Goal: Information Seeking & Learning: Learn about a topic

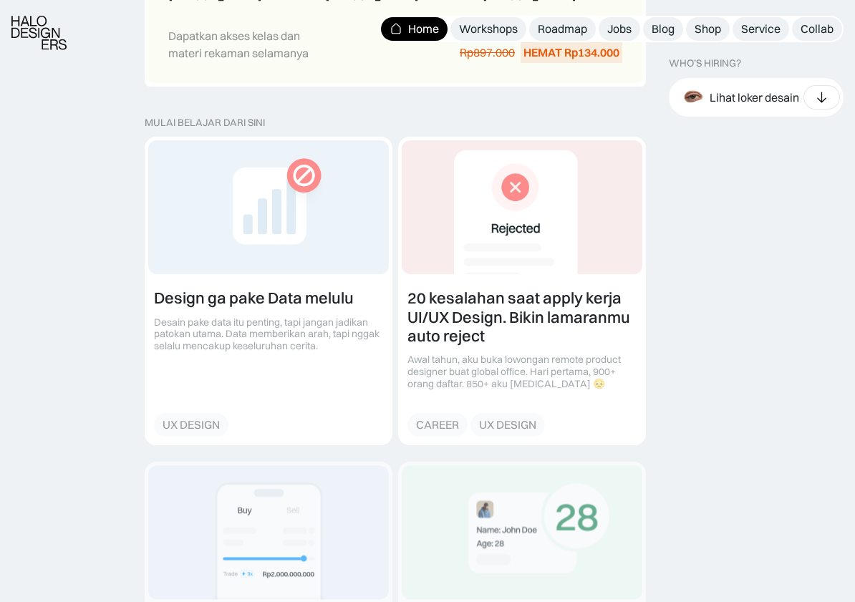
scroll to position [1525, 0]
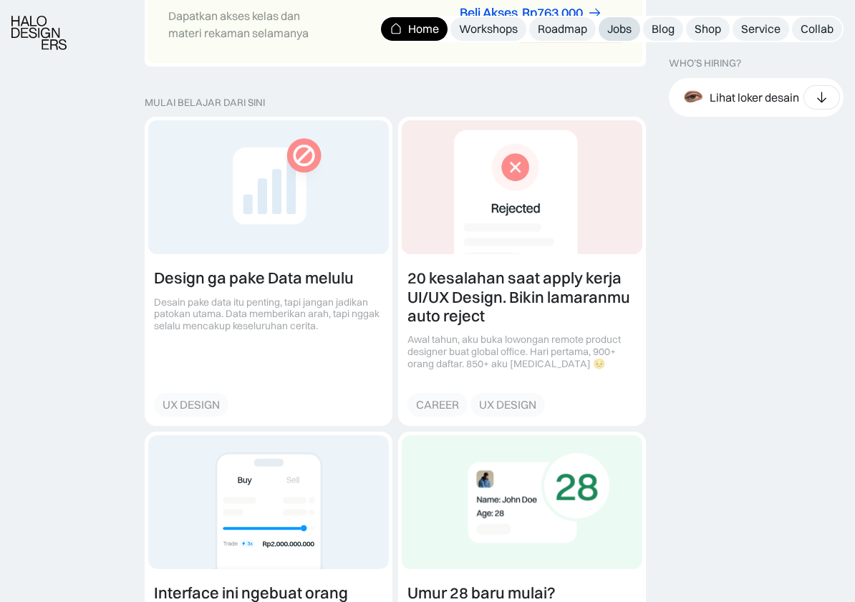
click at [625, 26] on div "Jobs" at bounding box center [619, 28] width 24 height 15
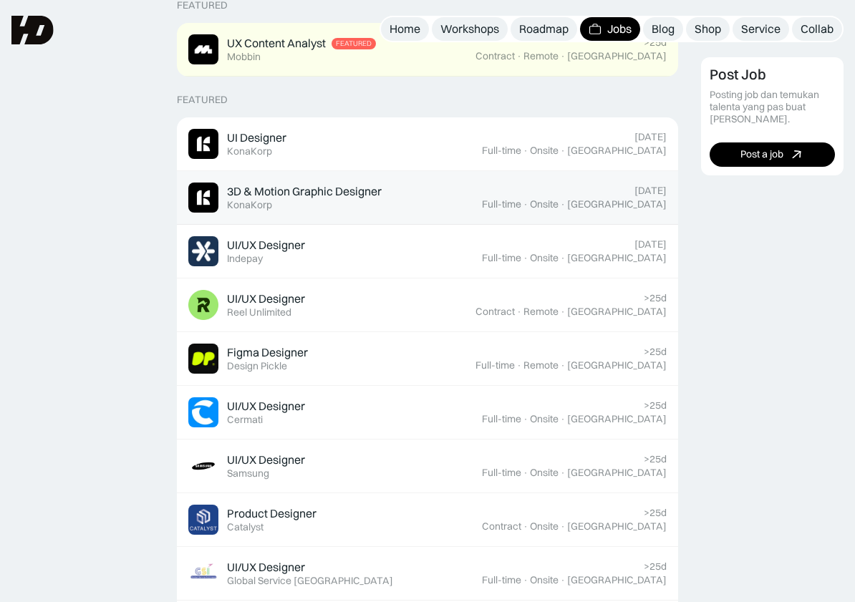
scroll to position [357, 0]
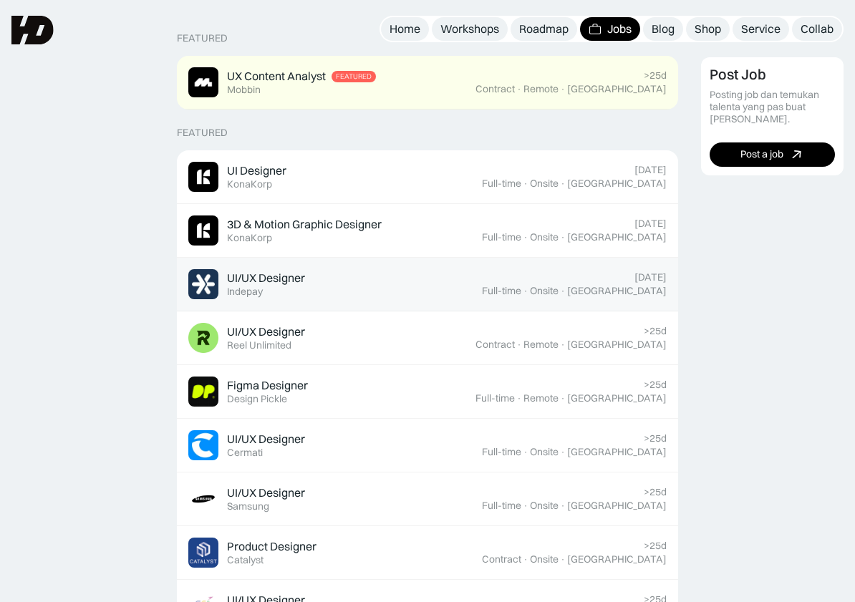
click at [416, 280] on div "UI/UX Designer Featured Indepay" at bounding box center [335, 284] width 294 height 30
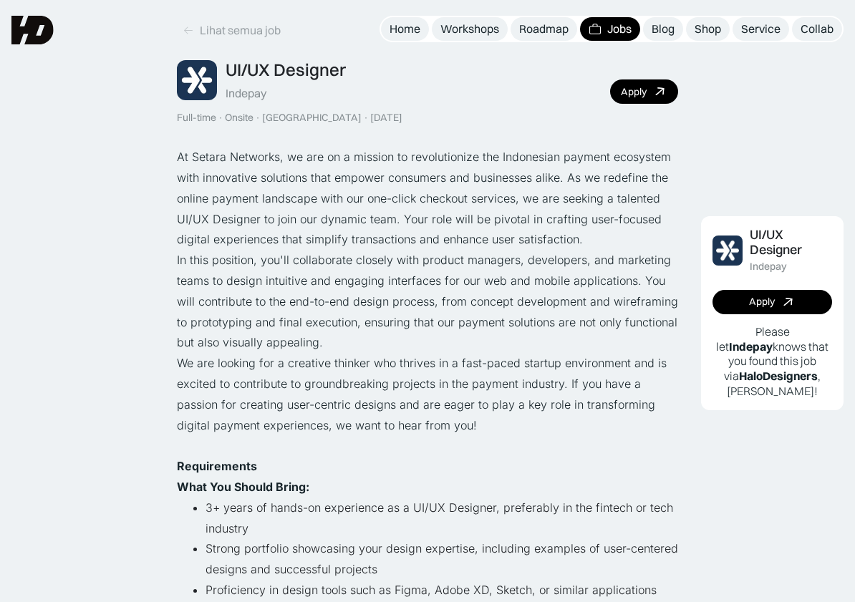
scroll to position [37, 0]
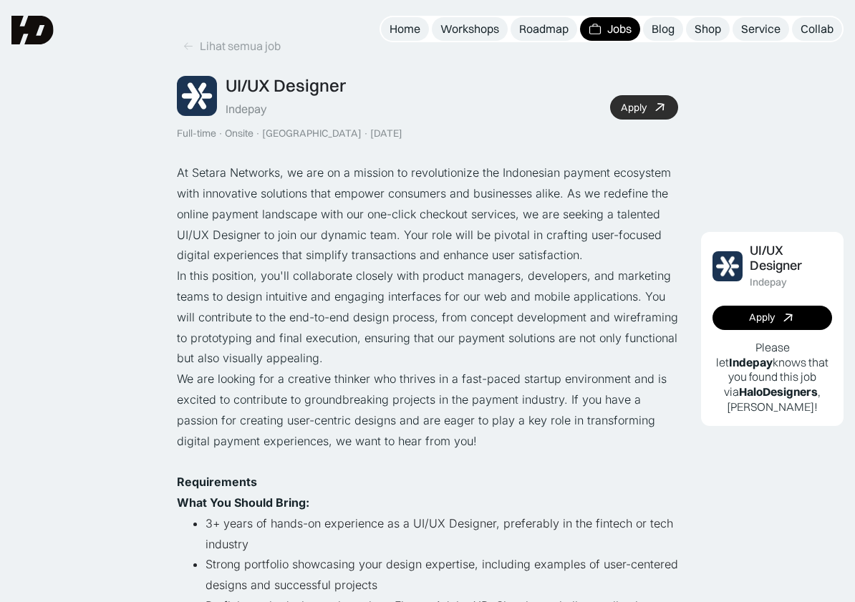
click at [657, 106] on icon at bounding box center [659, 107] width 21 height 21
click at [238, 44] on div "Lihat semua job" at bounding box center [240, 46] width 81 height 15
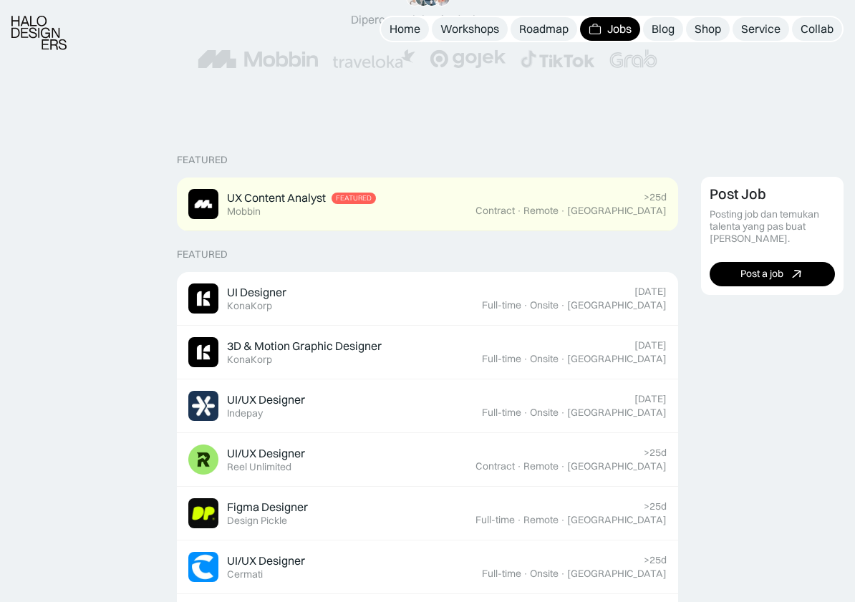
scroll to position [255, 0]
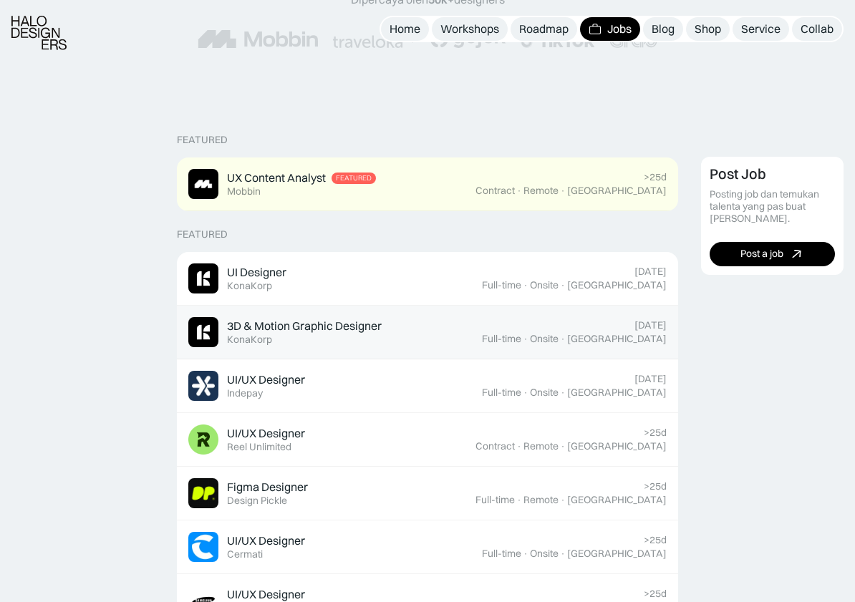
click at [482, 317] on div "3D & Motion Graphic Designer Featured KonaKorp" at bounding box center [335, 332] width 294 height 30
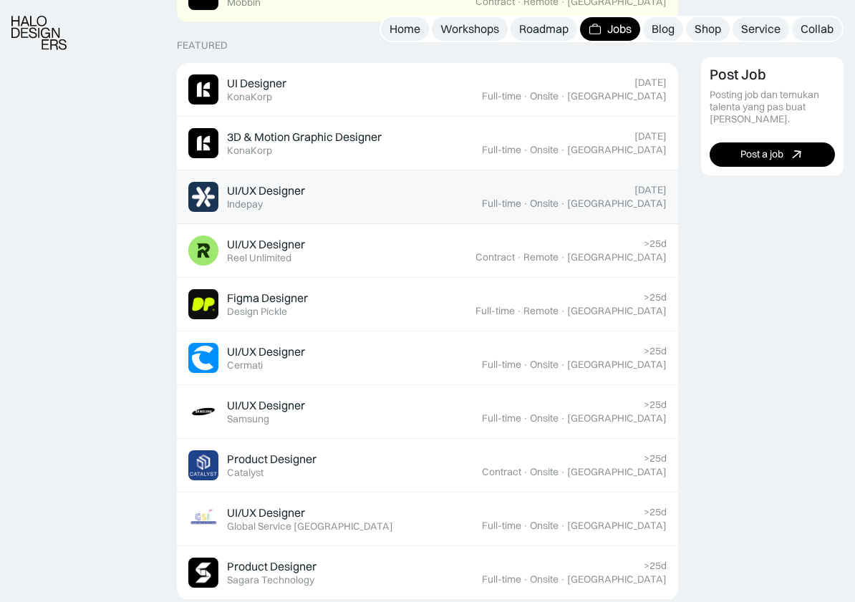
scroll to position [447, 0]
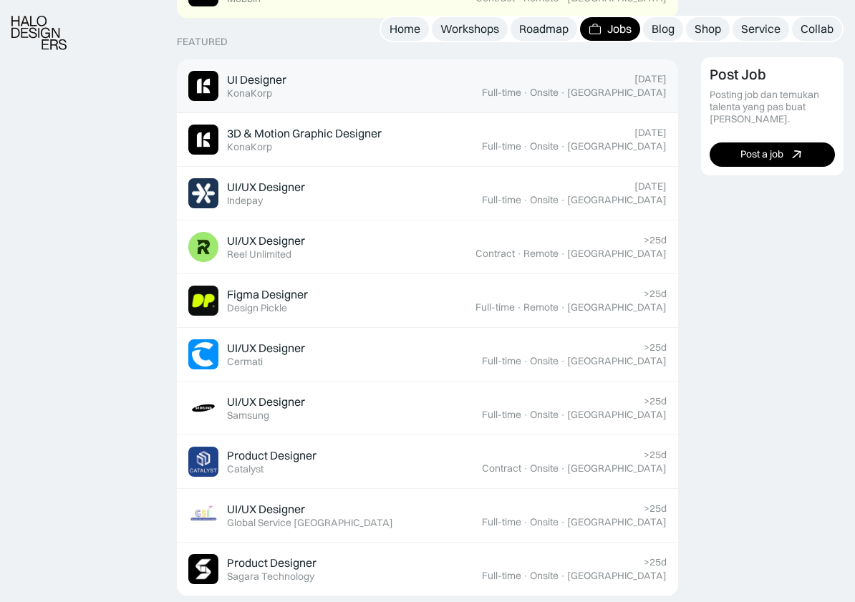
click at [430, 83] on div "UI Designer Featured KonaKorp" at bounding box center [335, 86] width 294 height 30
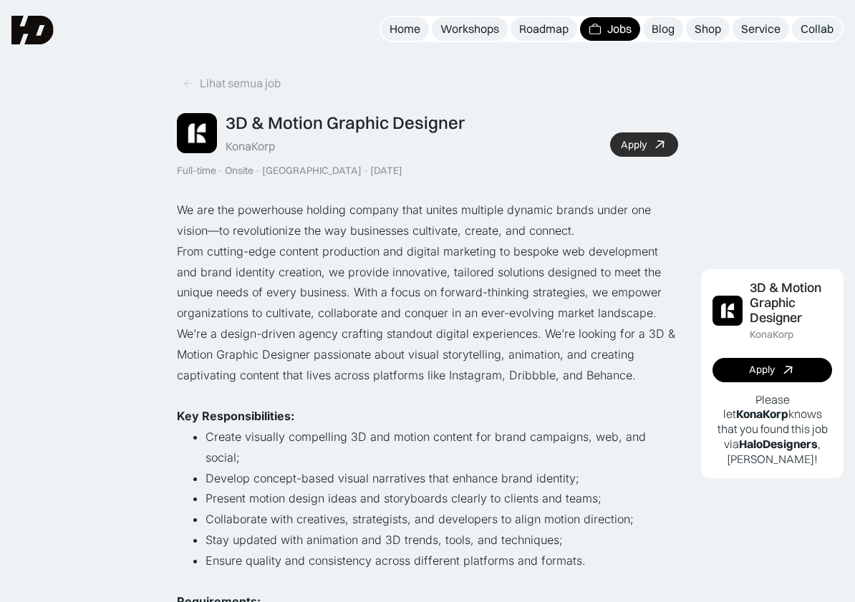
click at [635, 141] on div "Apply" at bounding box center [634, 145] width 26 height 12
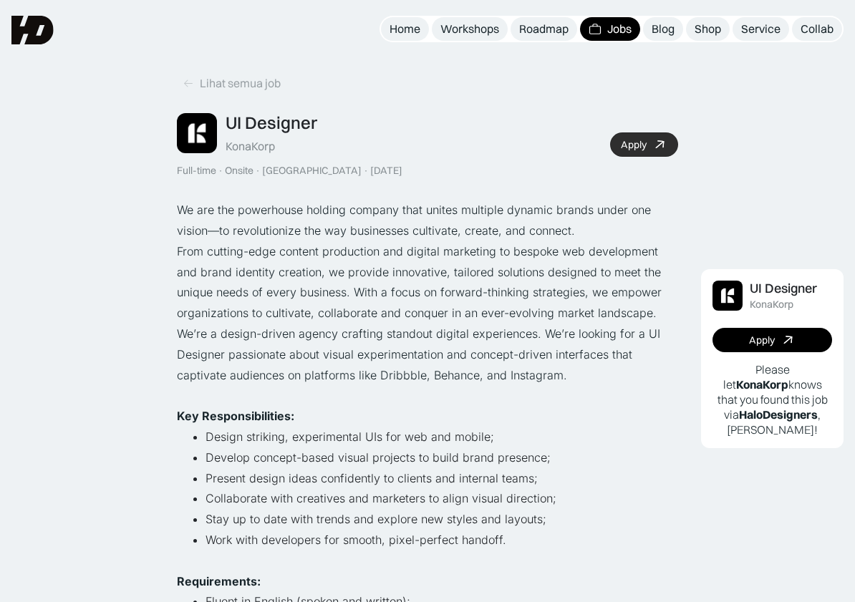
click at [644, 140] on div "Apply" at bounding box center [634, 145] width 26 height 12
